Goal: Navigation & Orientation: Find specific page/section

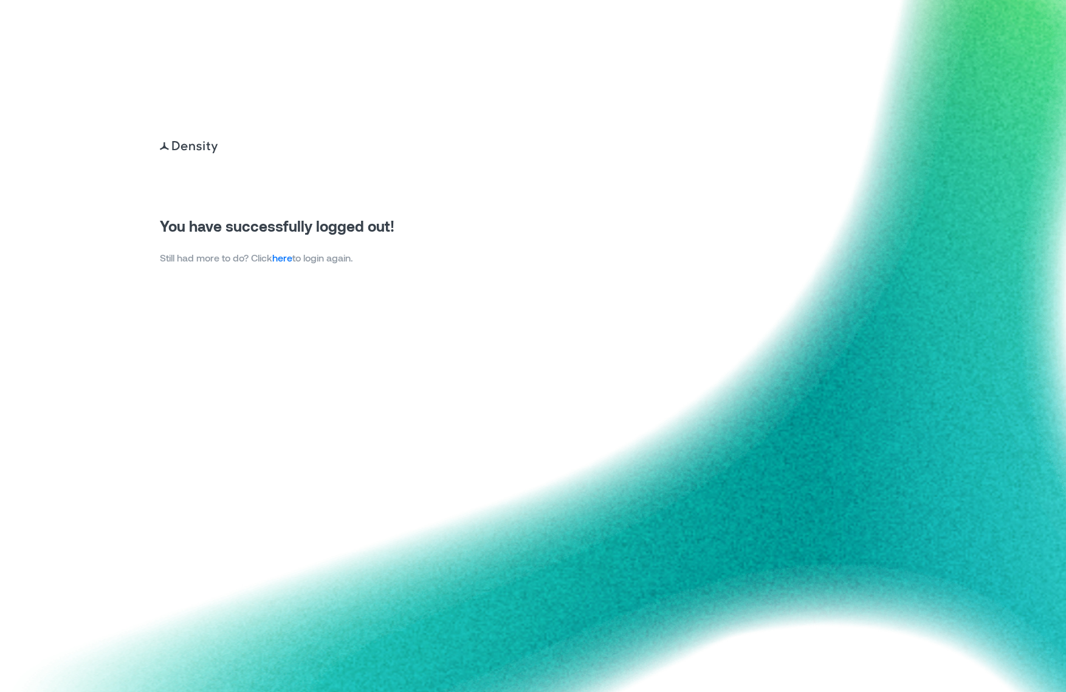
click at [288, 258] on link "here" at bounding box center [282, 258] width 20 height 12
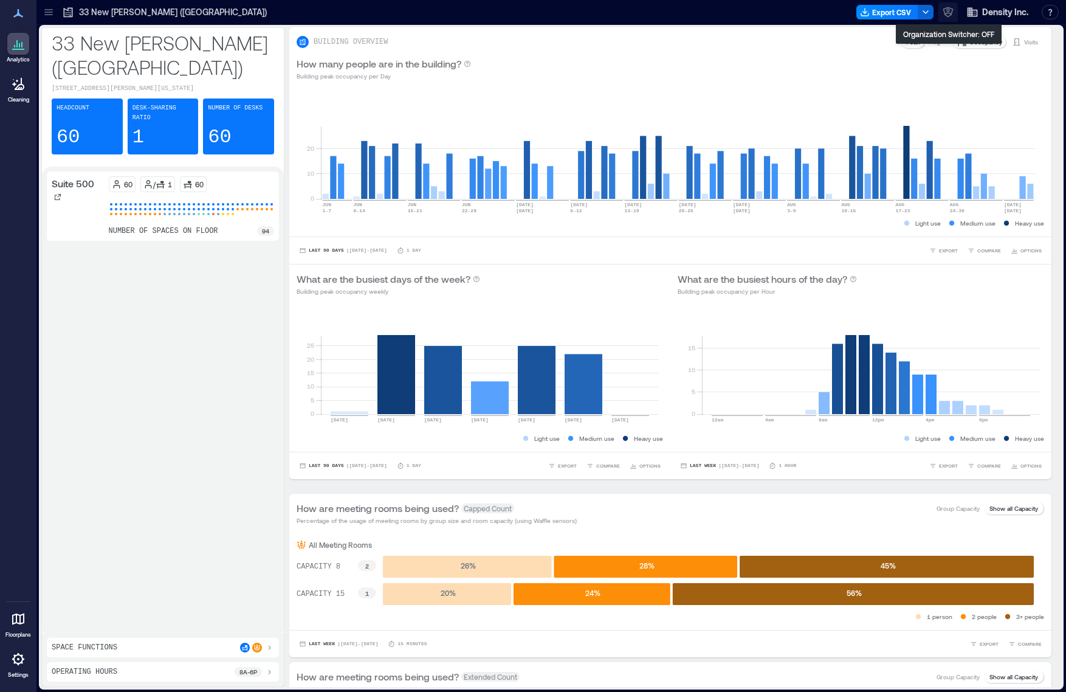
click at [949, 15] on icon "button" at bounding box center [948, 12] width 12 height 12
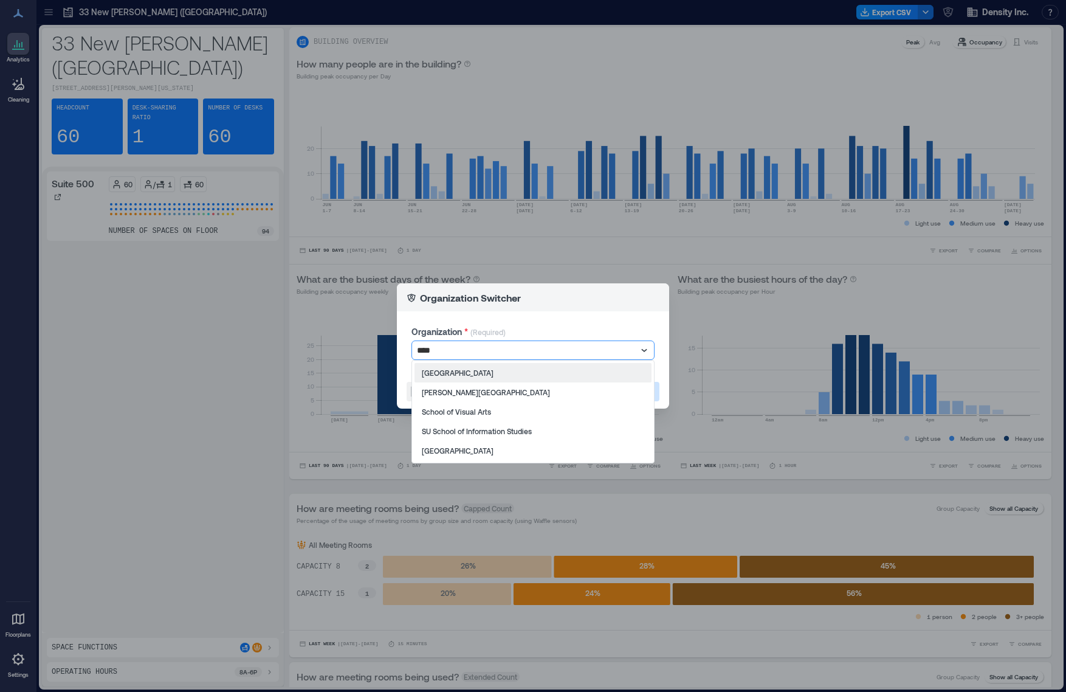
type input "*****"
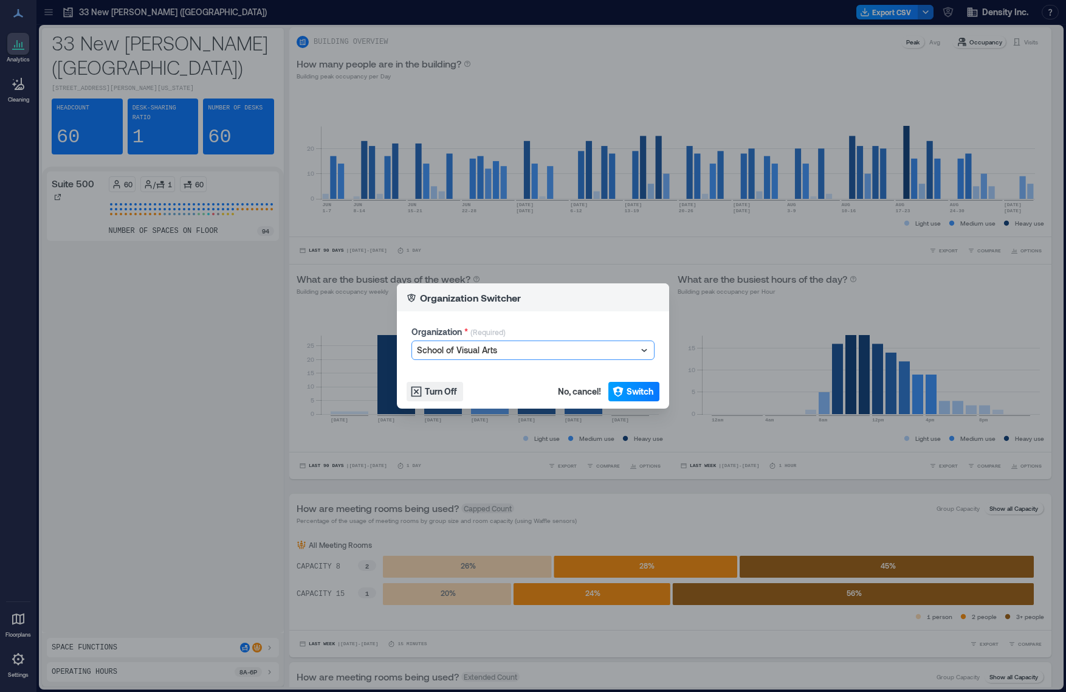
click at [625, 383] on button "Switch" at bounding box center [633, 391] width 51 height 19
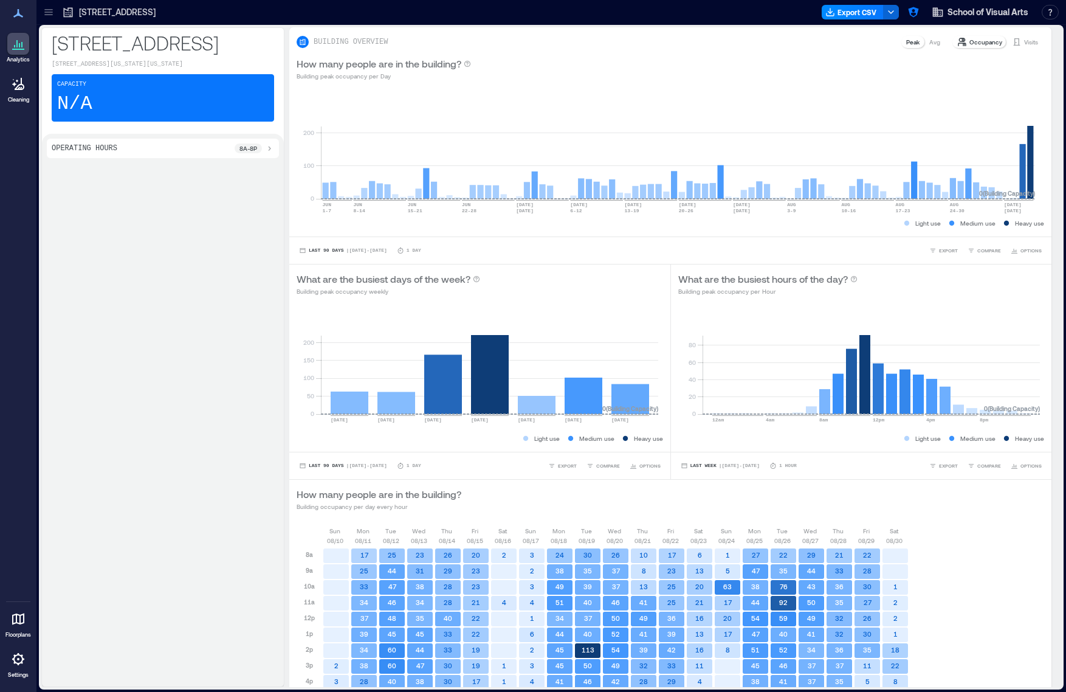
click at [49, 17] on icon at bounding box center [49, 12] width 12 height 12
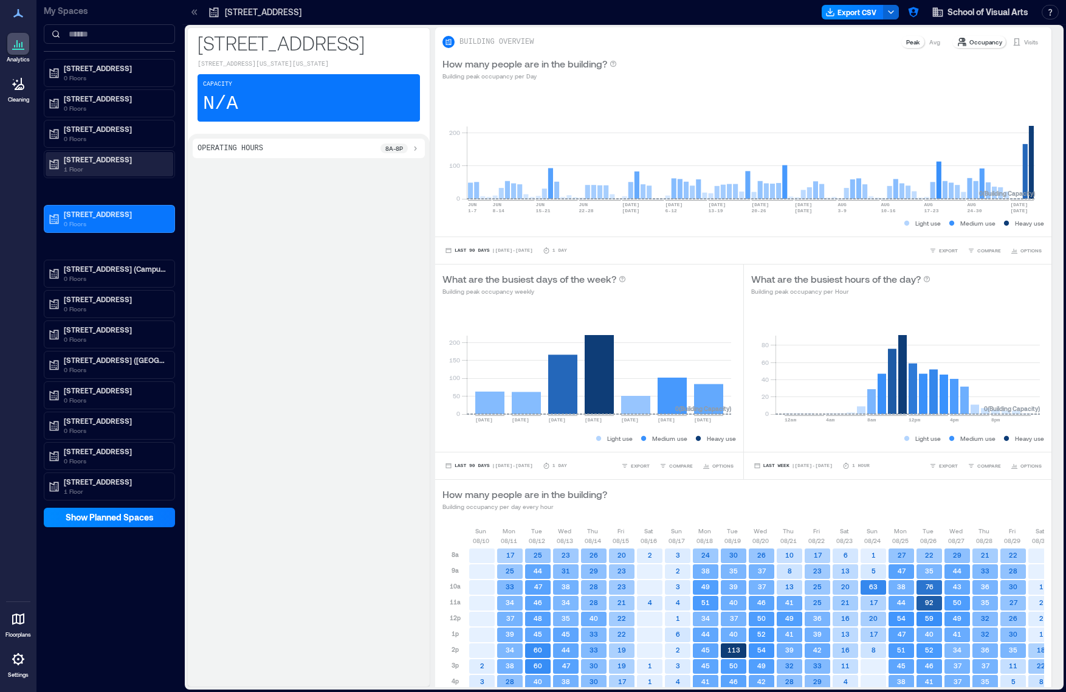
click at [108, 165] on p "1 Floor" at bounding box center [115, 169] width 102 height 10
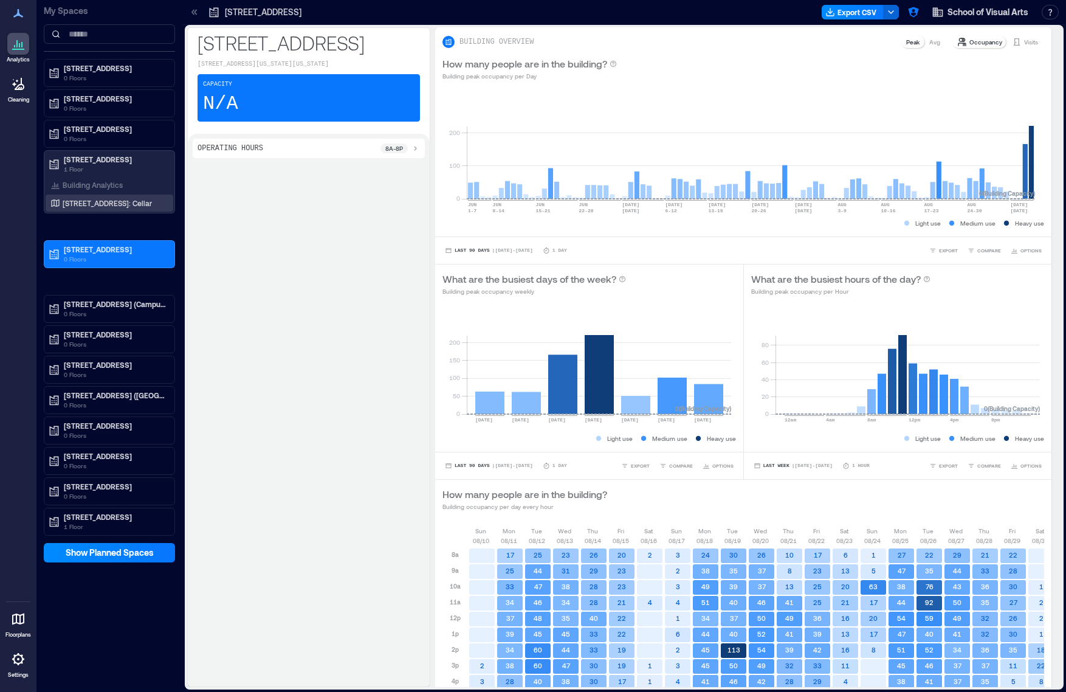
click at [105, 202] on p "133 W 21st St: Cellar" at bounding box center [107, 203] width 89 height 10
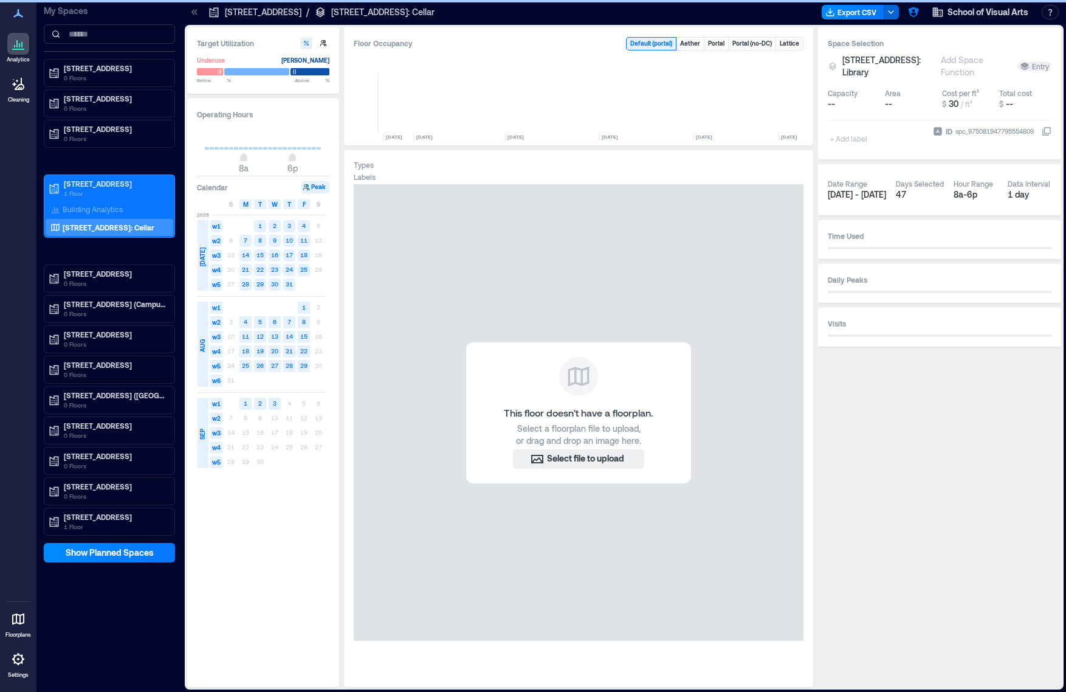
scroll to position [0, 3876]
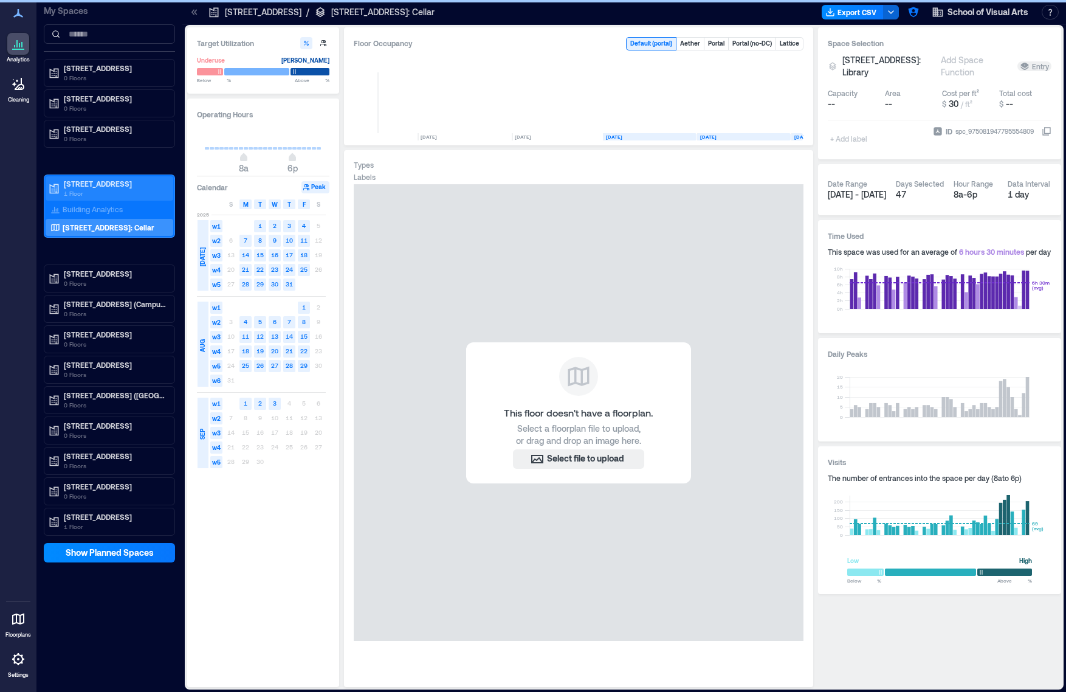
click at [101, 190] on p "1 Floor" at bounding box center [115, 193] width 102 height 10
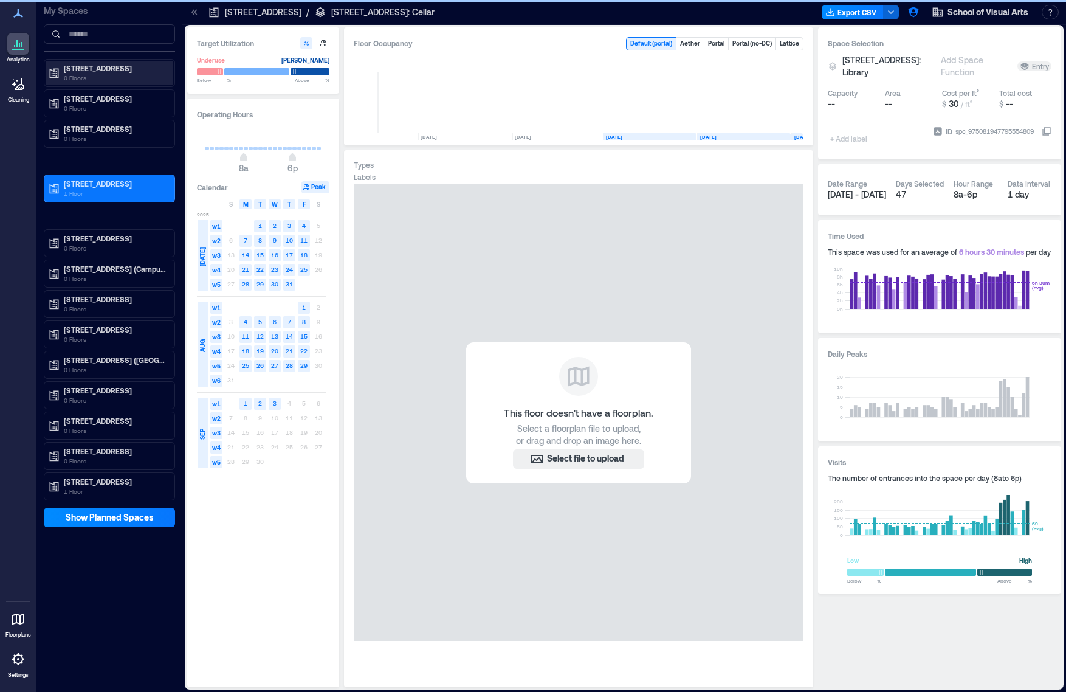
click at [105, 80] on p "0 Floors" at bounding box center [115, 78] width 102 height 10
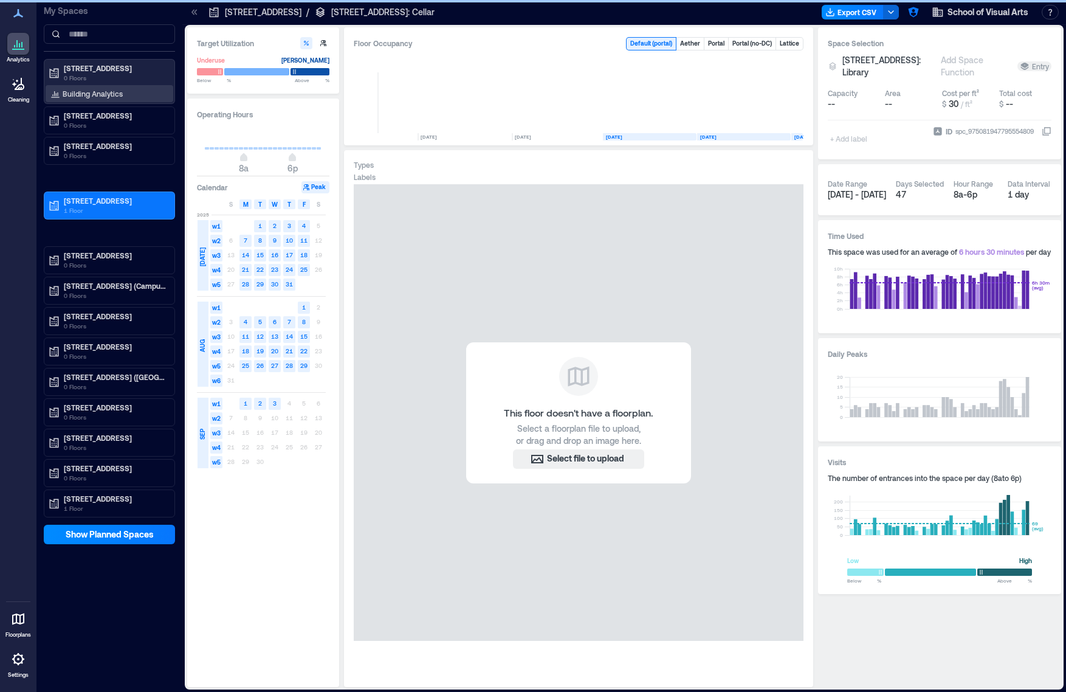
click at [106, 94] on p "Building Analytics" at bounding box center [93, 94] width 60 height 10
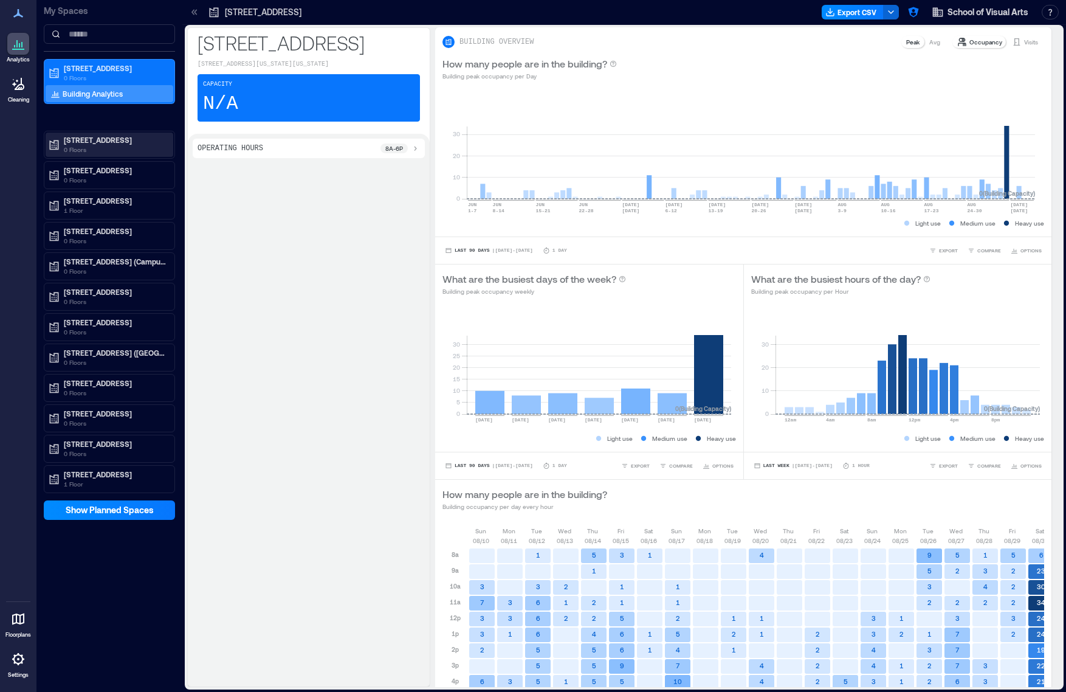
click at [98, 152] on p "0 Floors" at bounding box center [115, 150] width 102 height 10
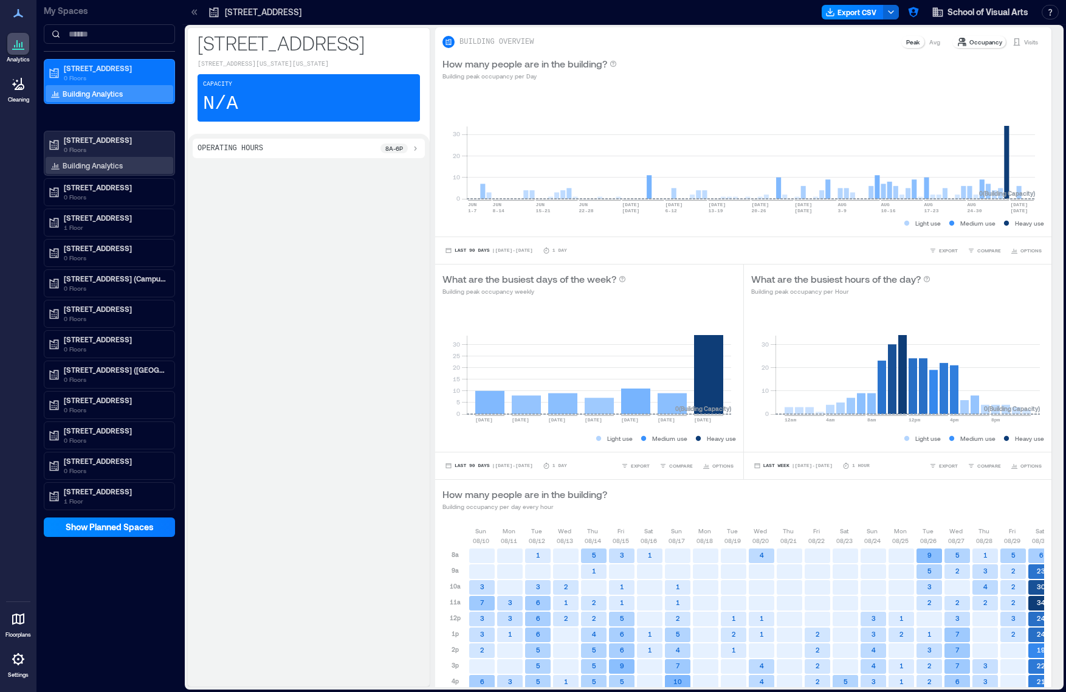
click at [100, 163] on p "Building Analytics" at bounding box center [93, 165] width 60 height 10
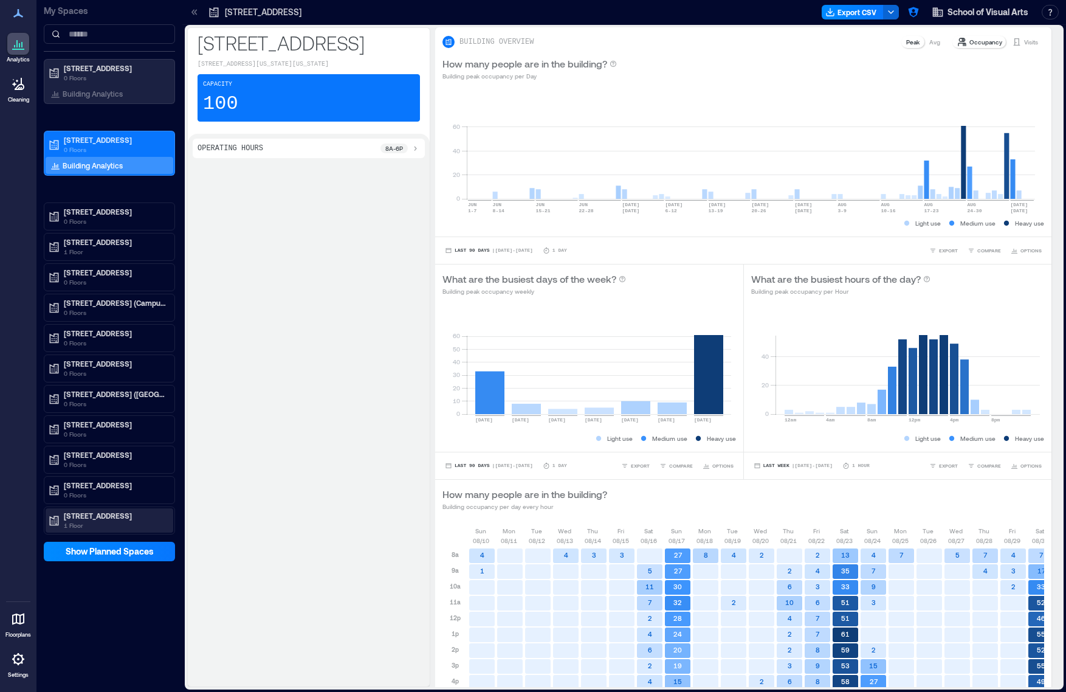
click at [80, 518] on p "380 2nd Ave." at bounding box center [115, 516] width 102 height 10
click at [98, 545] on p "Building Analytics" at bounding box center [93, 541] width 60 height 10
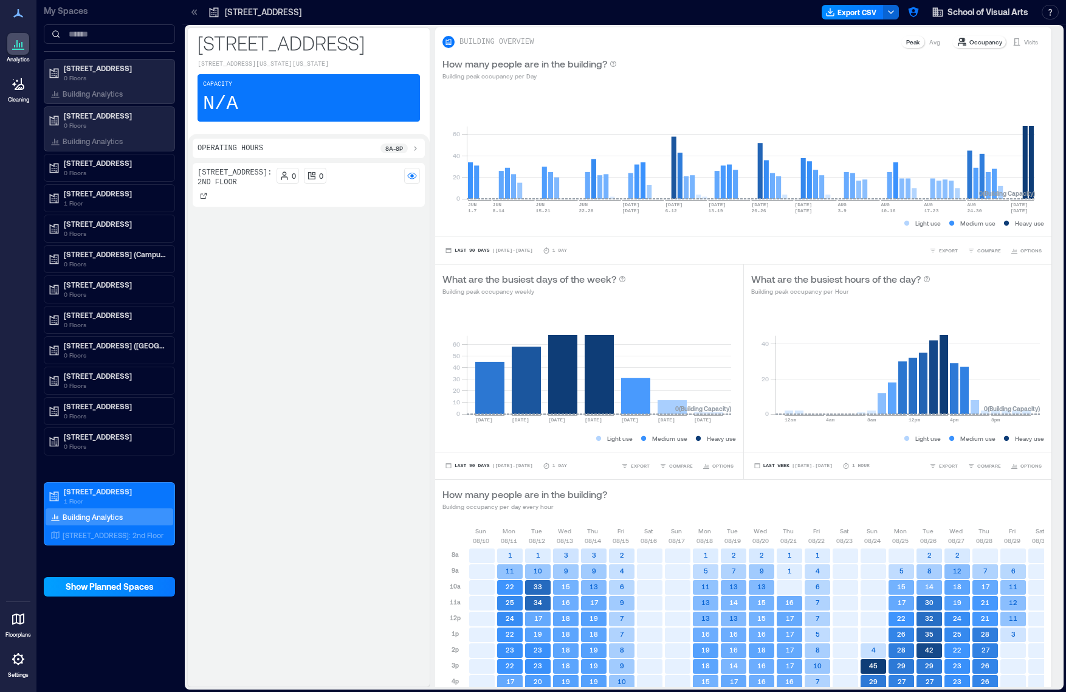
click at [136, 588] on span "Show Planned Spaces" at bounding box center [110, 586] width 88 height 12
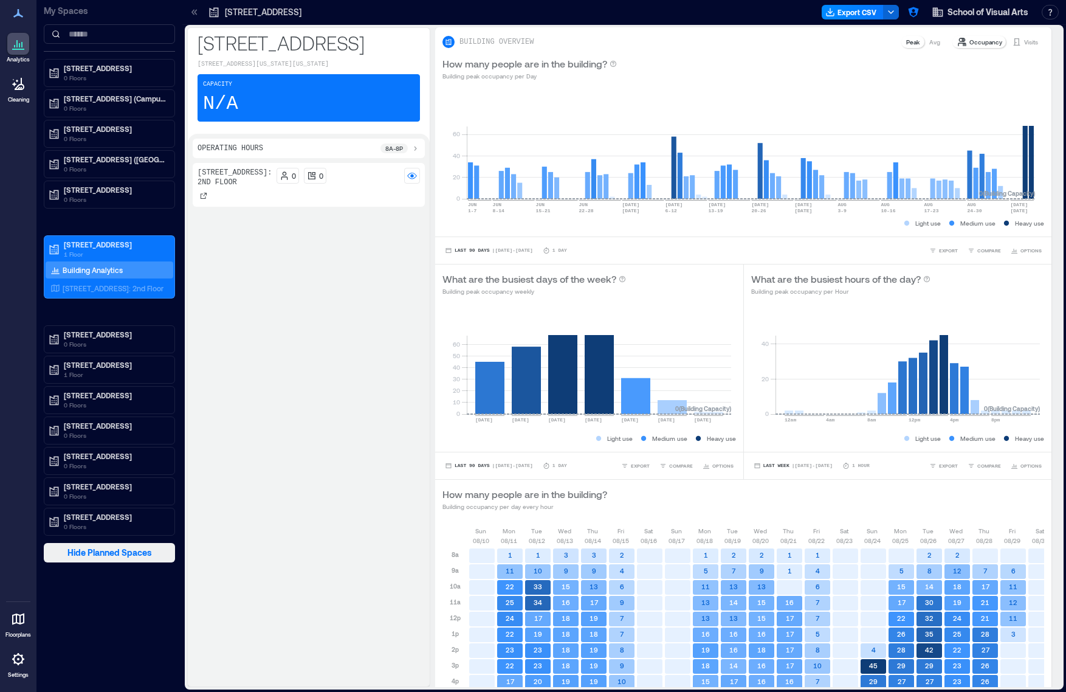
click at [122, 550] on span "Hide Planned Spaces" at bounding box center [109, 552] width 84 height 12
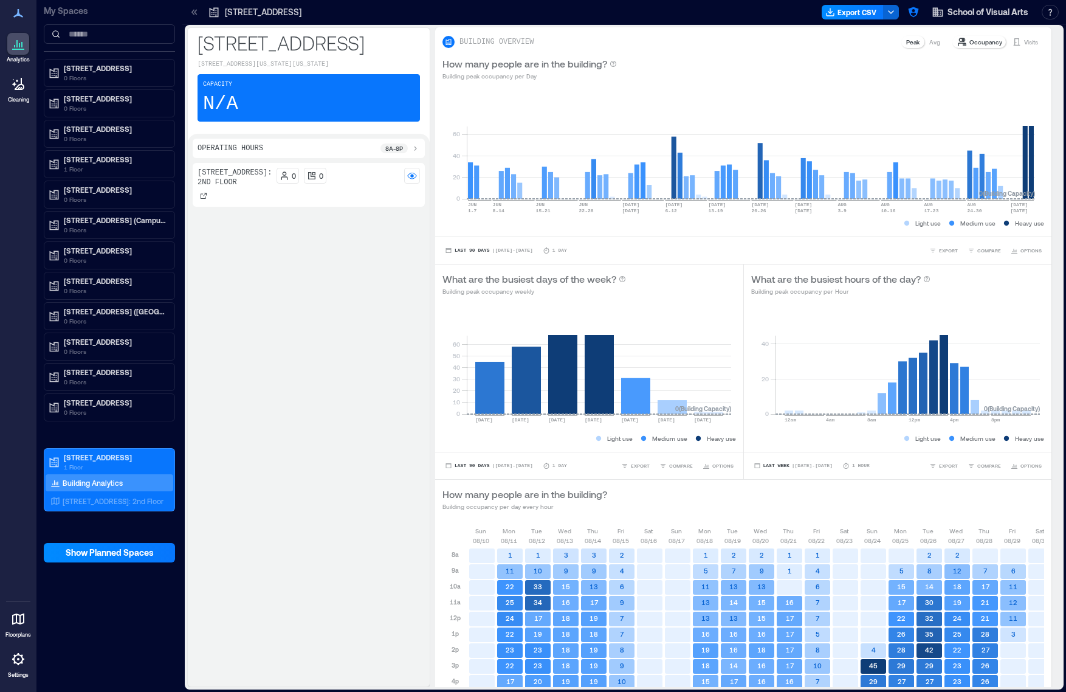
click at [321, 428] on div "380 2nd Ave: 2nd Floor 0 0" at bounding box center [309, 422] width 232 height 518
click at [122, 503] on p "380 2nd Ave: 2nd Floor" at bounding box center [113, 501] width 101 height 10
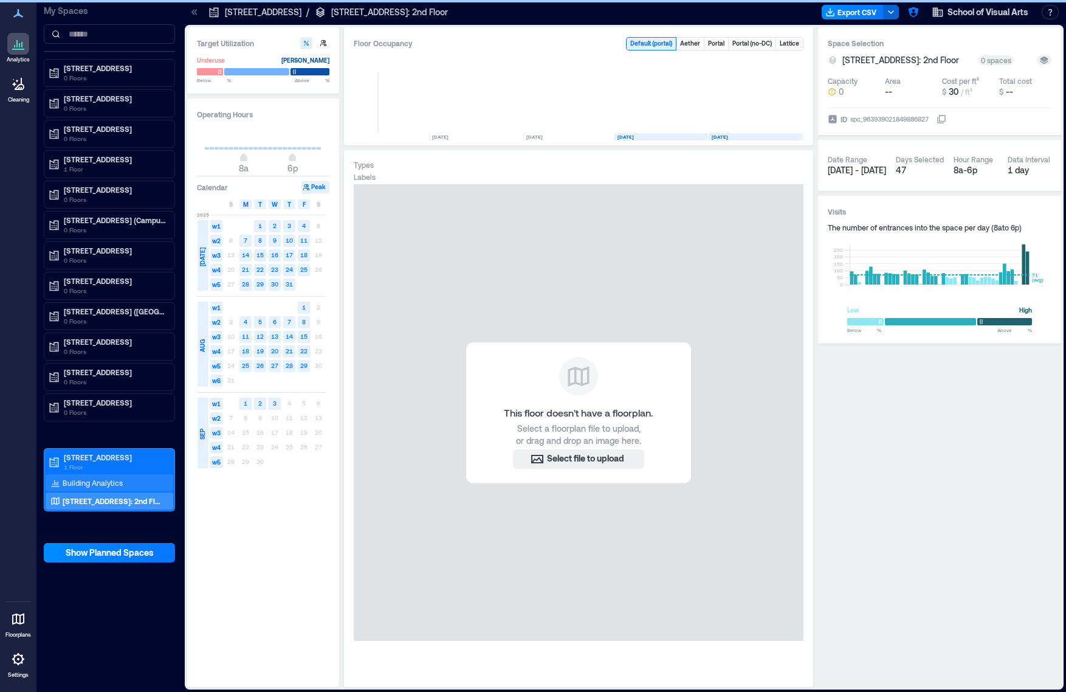
scroll to position [0, 5010]
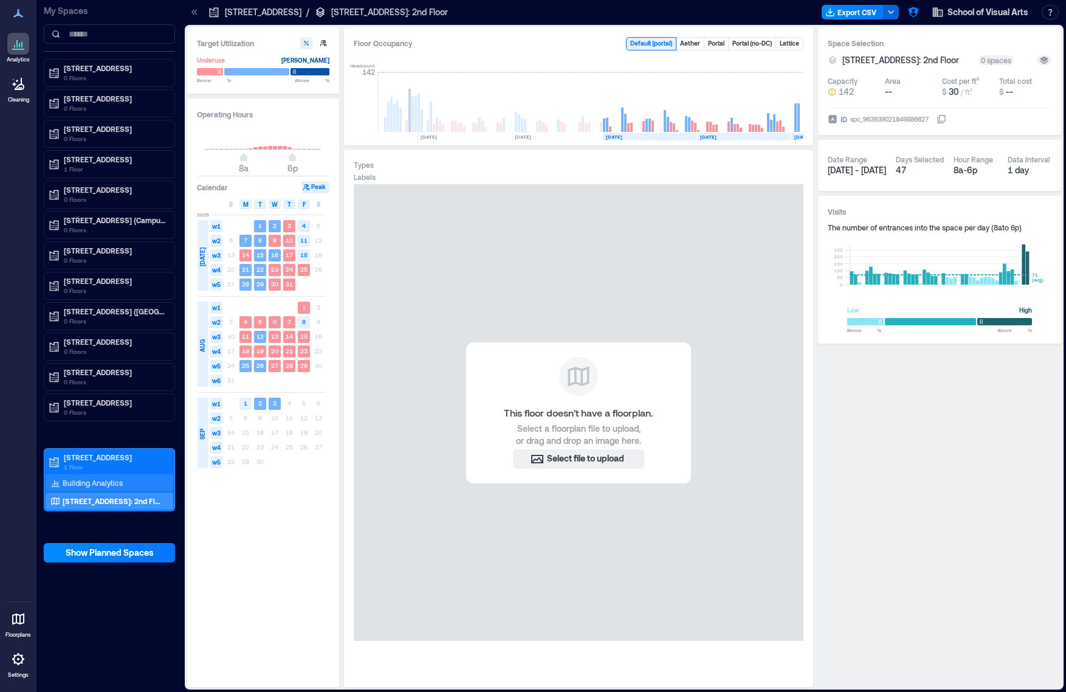
click at [125, 482] on div "Building Analytics" at bounding box center [110, 482] width 128 height 17
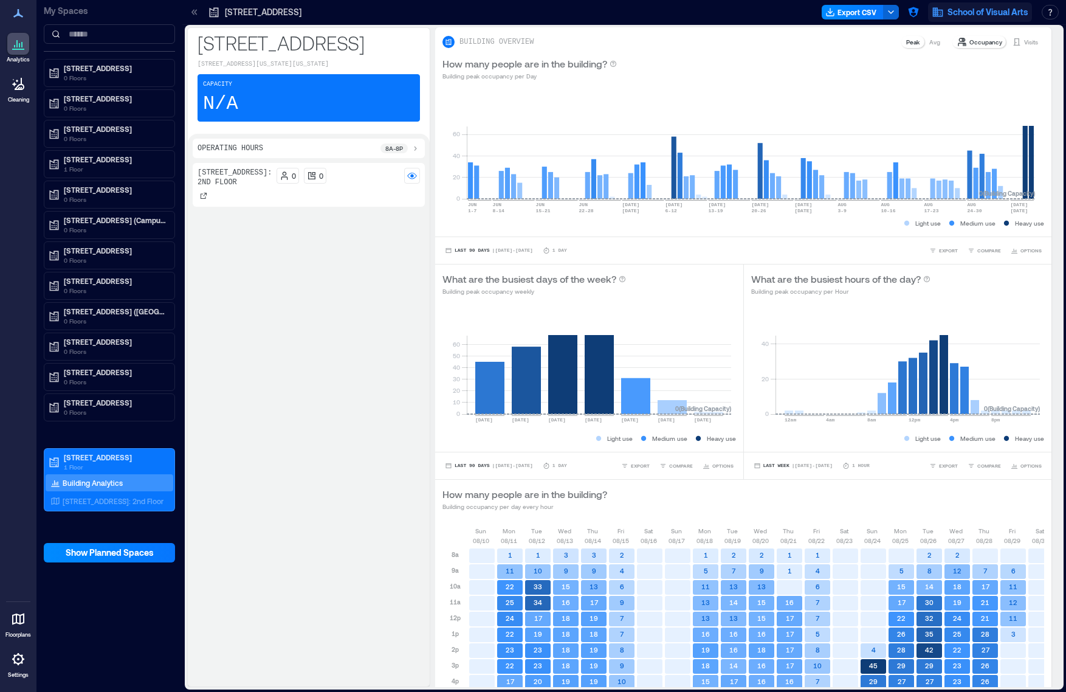
click at [963, 13] on span "School of Visual Arts" at bounding box center [988, 12] width 81 height 12
click at [907, 9] on icon "button" at bounding box center [913, 12] width 12 height 12
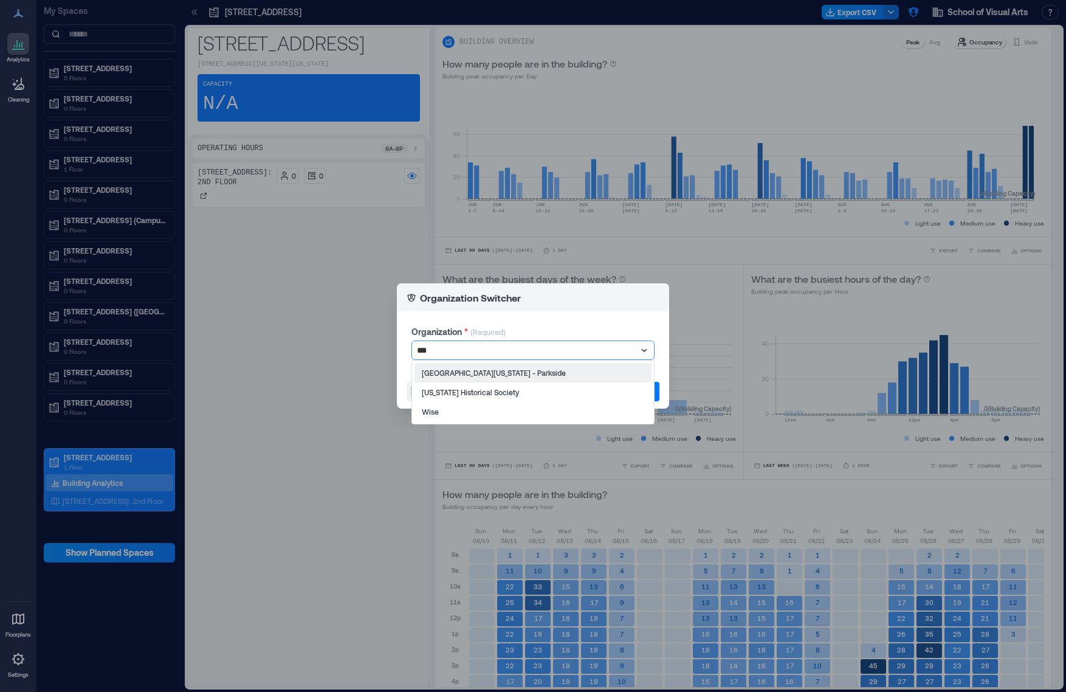
type input "****"
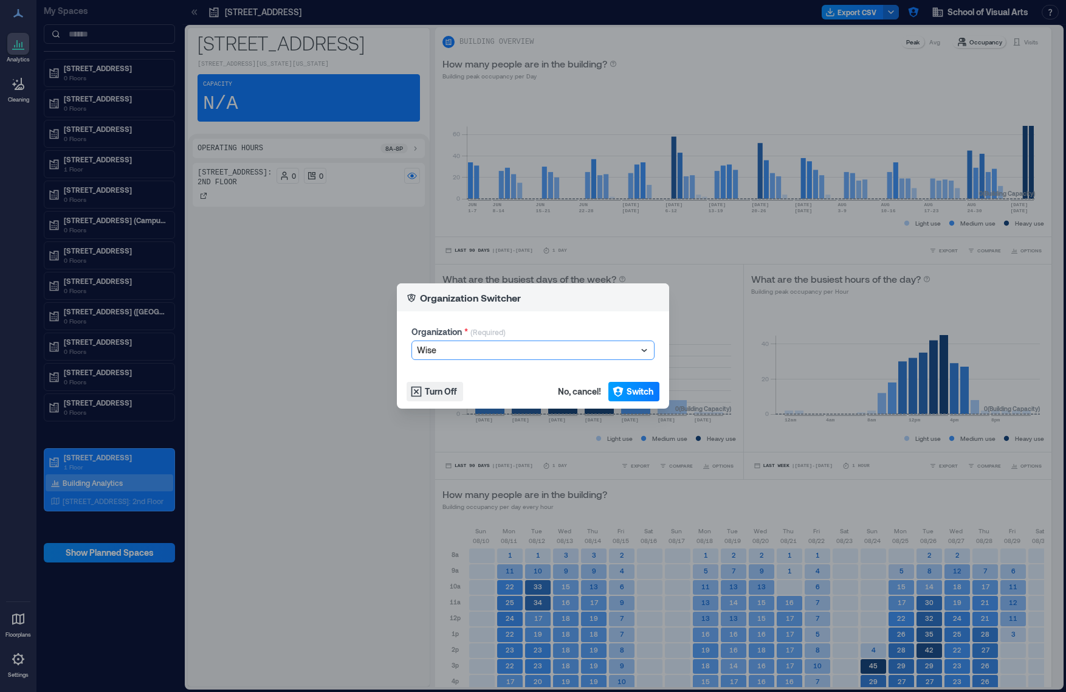
click at [615, 386] on icon "button" at bounding box center [618, 391] width 12 height 12
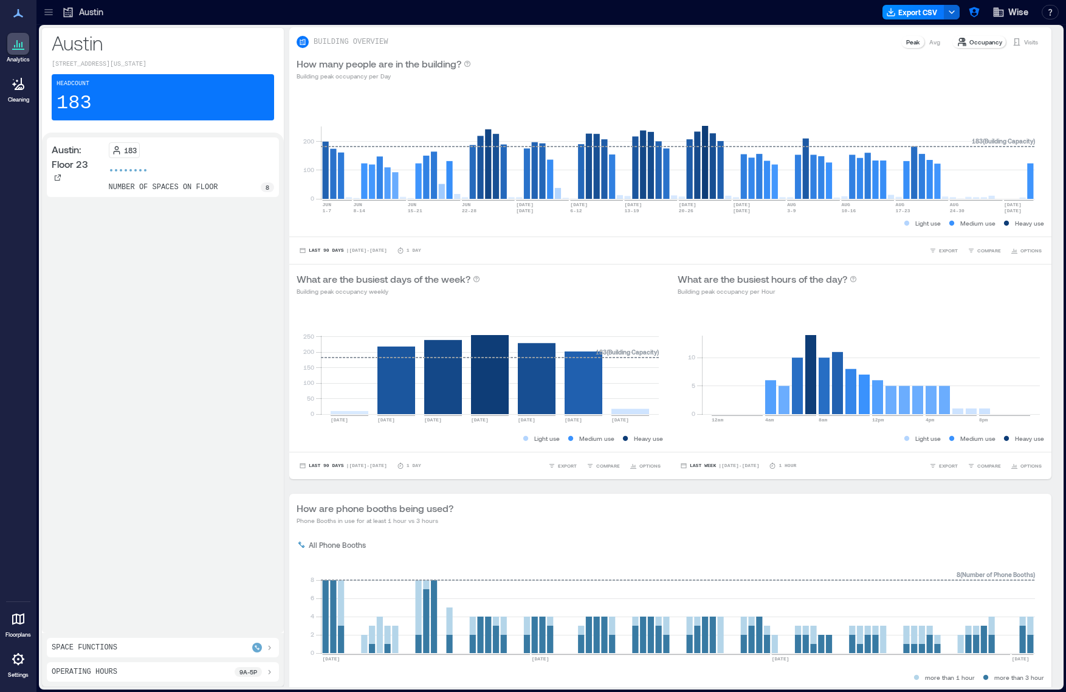
click at [50, 14] on icon at bounding box center [48, 14] width 8 height 1
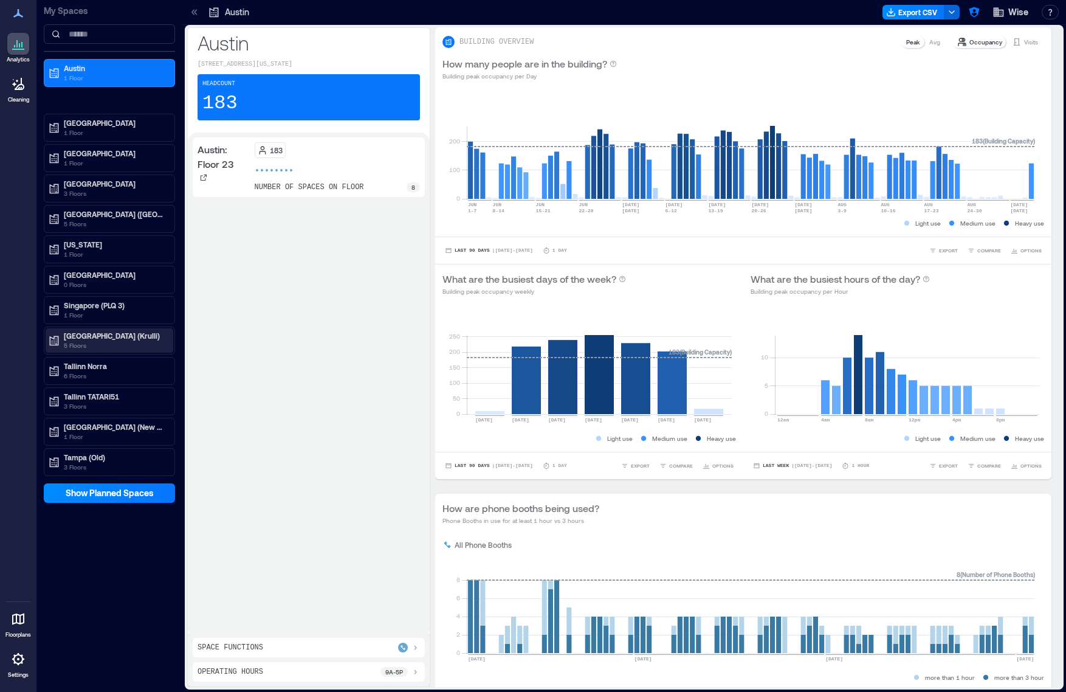
click at [107, 338] on p "[GEOGRAPHIC_DATA] (Krulli)" at bounding box center [115, 336] width 102 height 10
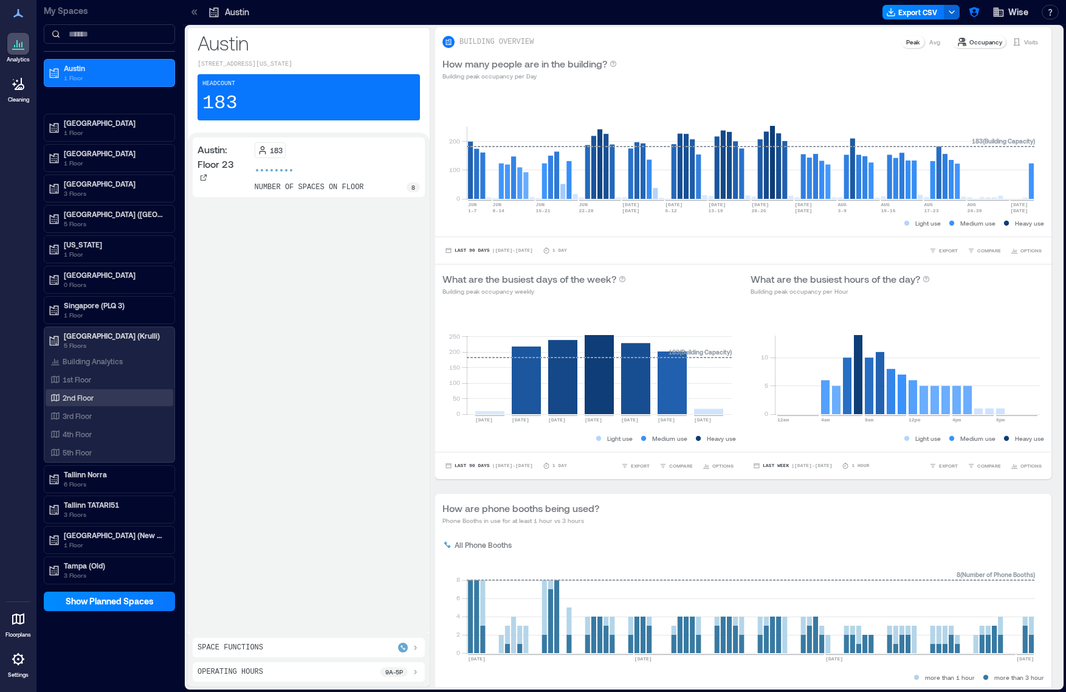
click at [90, 399] on p "2nd Floor" at bounding box center [78, 398] width 31 height 10
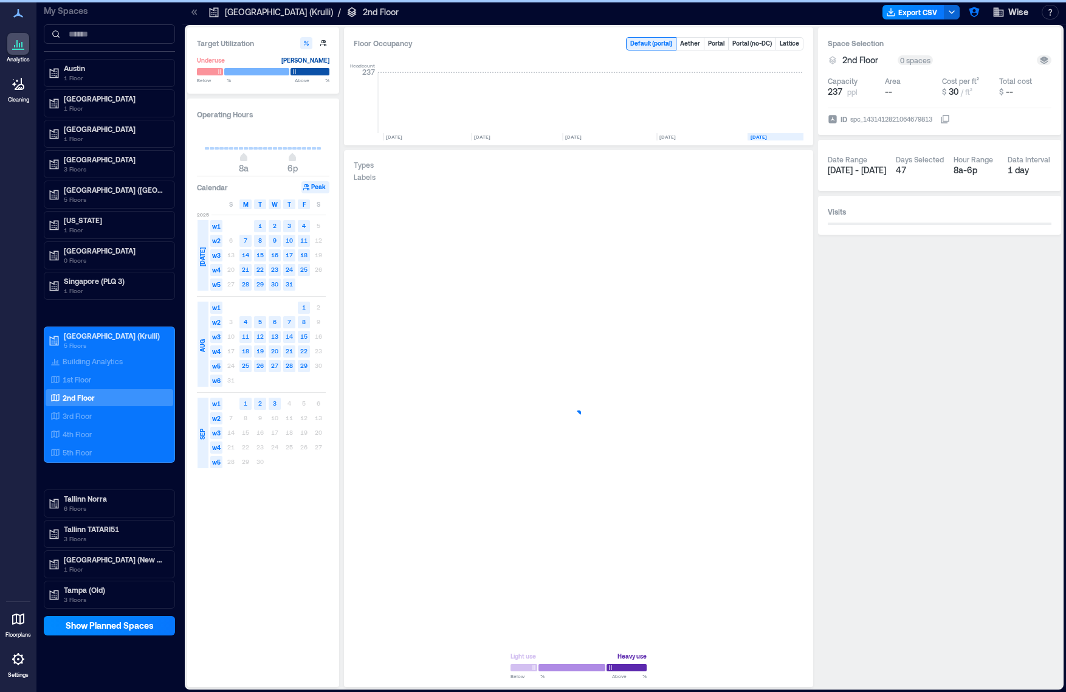
scroll to position [0, 145]
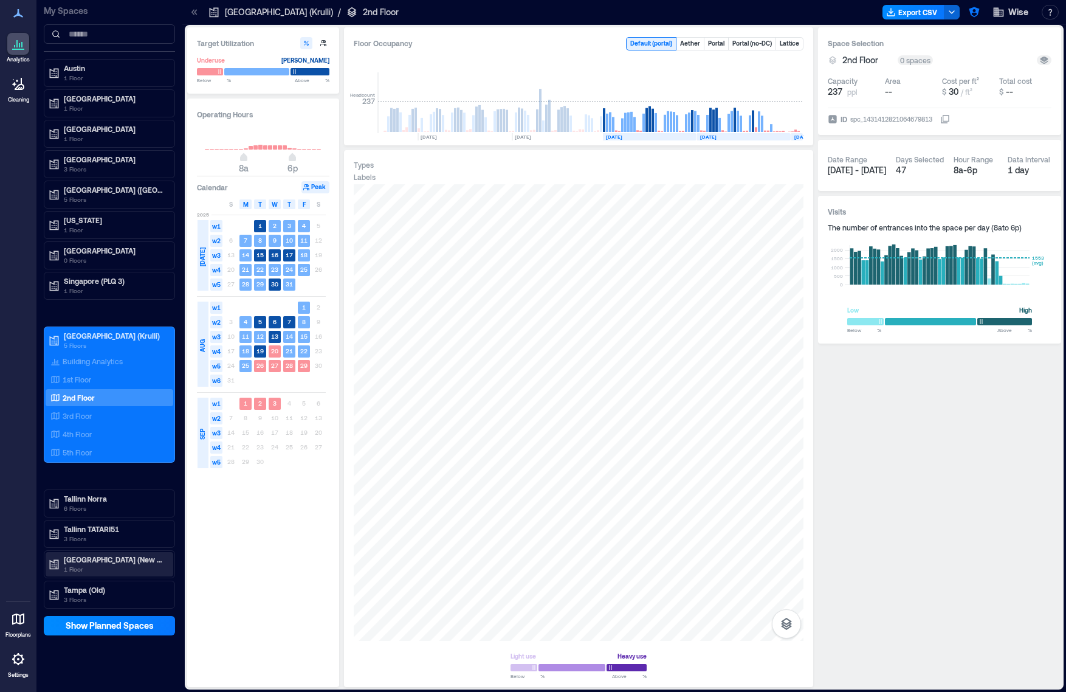
click at [92, 564] on p "1 Floor" at bounding box center [115, 569] width 102 height 10
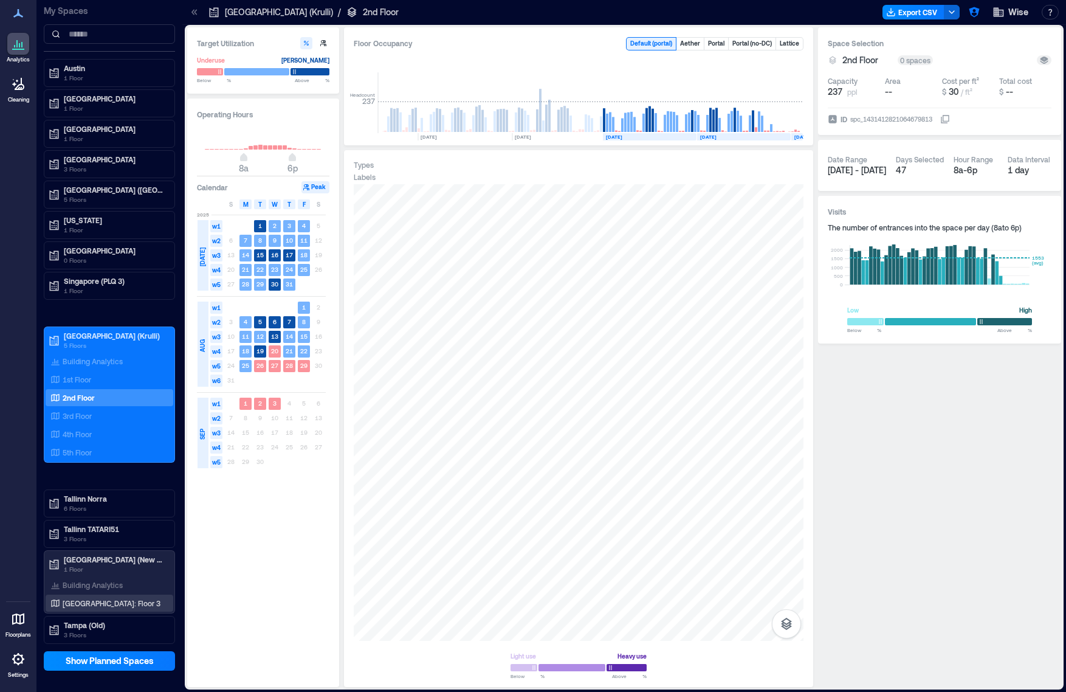
click at [95, 600] on p "[GEOGRAPHIC_DATA]: Floor 3" at bounding box center [112, 603] width 98 height 10
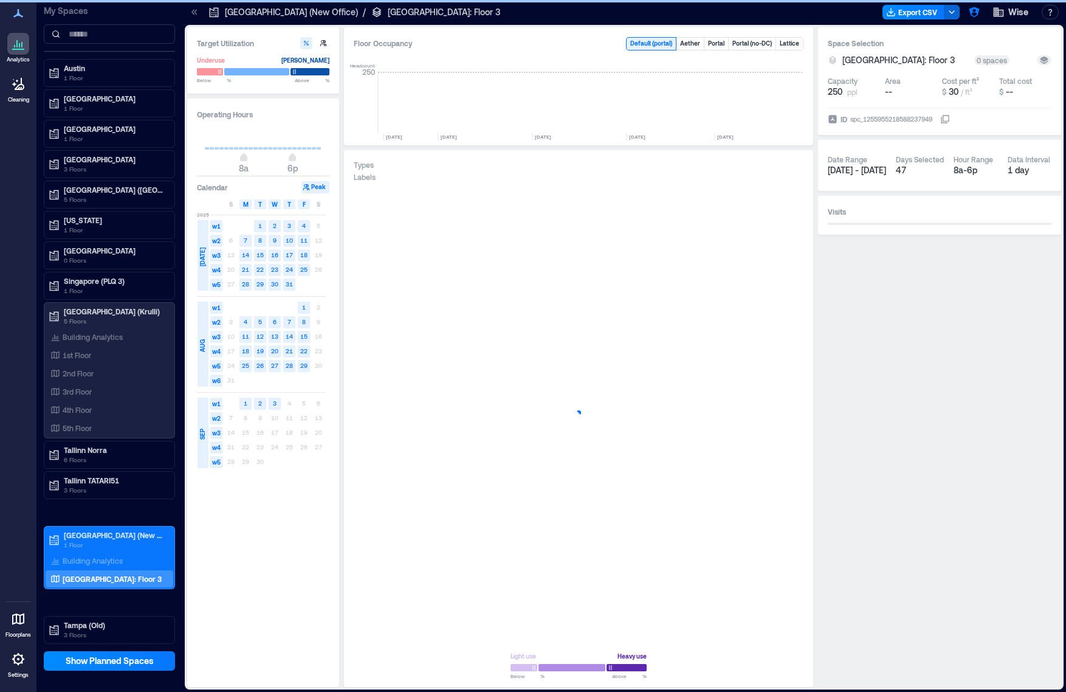
scroll to position [0, 1591]
